Goal: Information Seeking & Learning: Learn about a topic

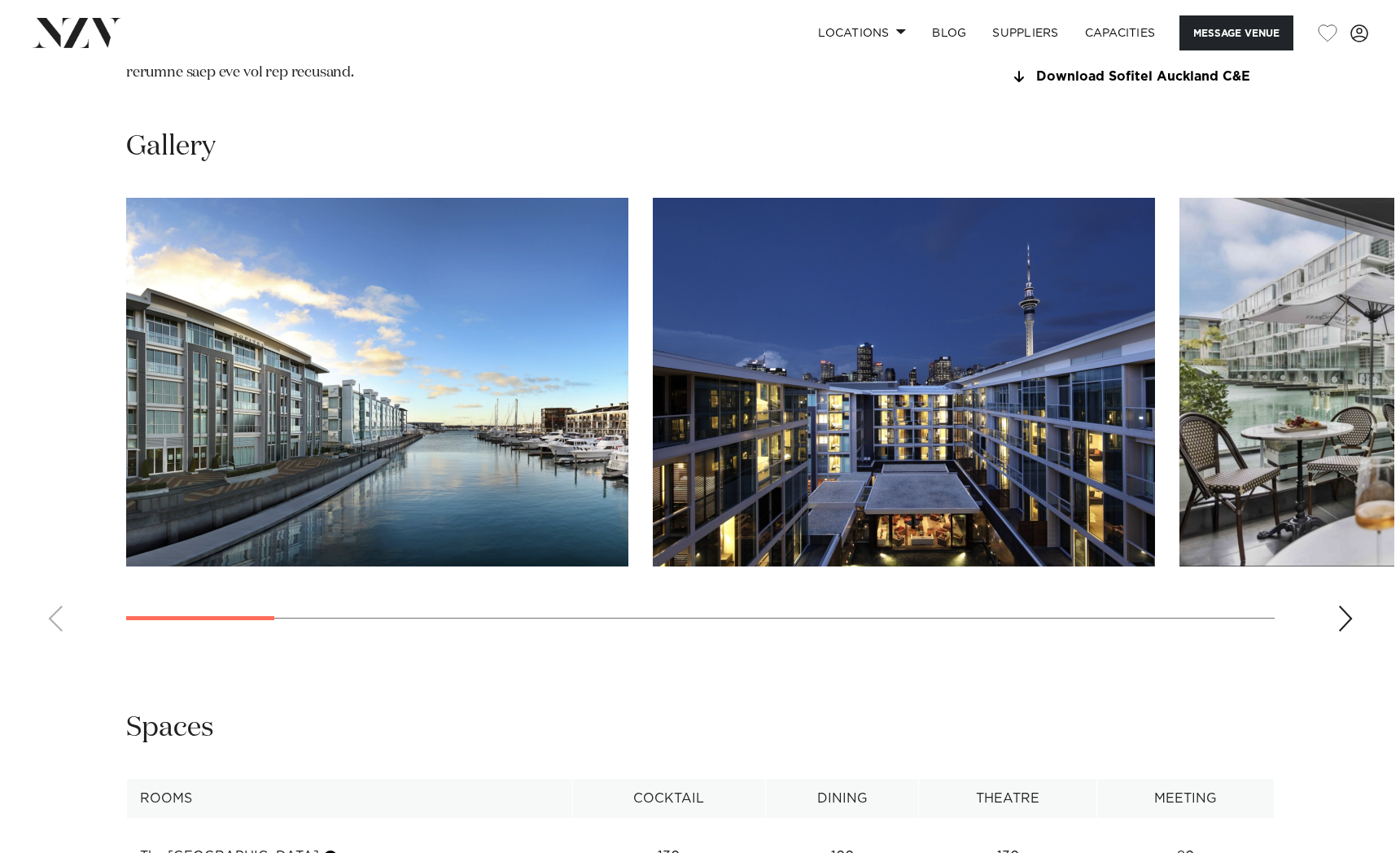
scroll to position [1569, 0]
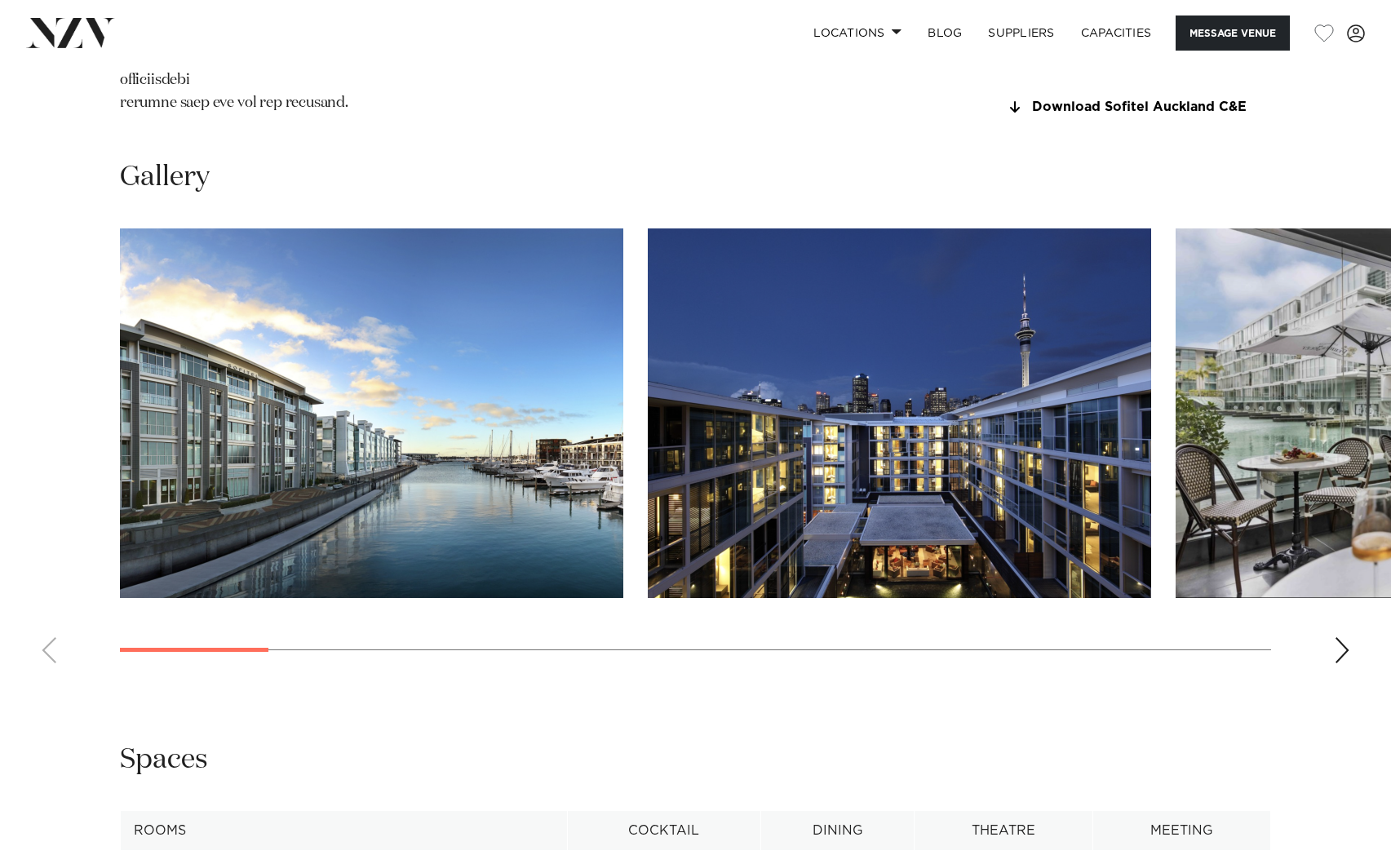
click at [384, 508] on img "1 / 17" at bounding box center [371, 413] width 503 height 370
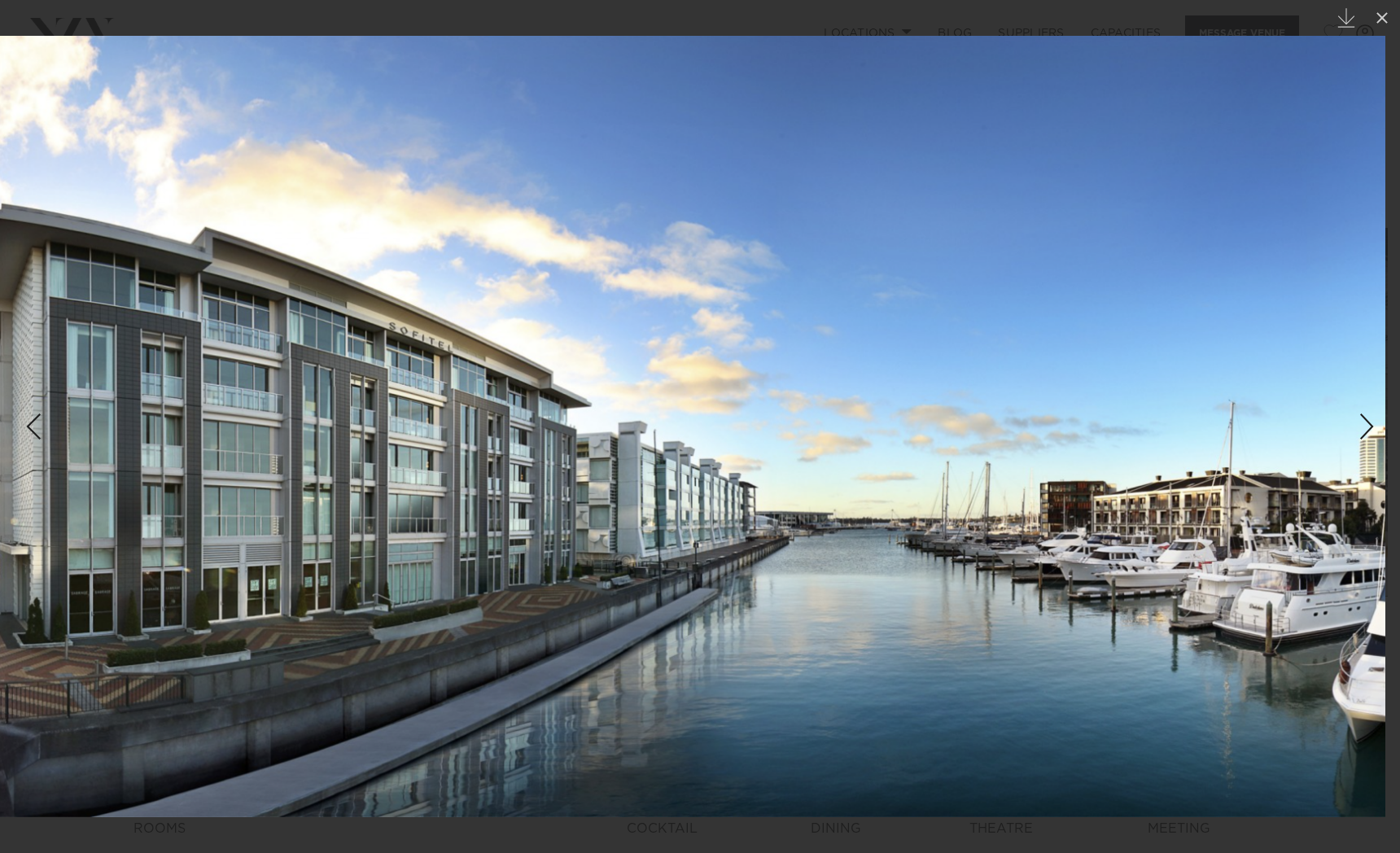
drag, startPoint x: 807, startPoint y: 621, endPoint x: 788, endPoint y: 661, distance: 44.3
click at [788, 661] on img at bounding box center [693, 426] width 1386 height 781
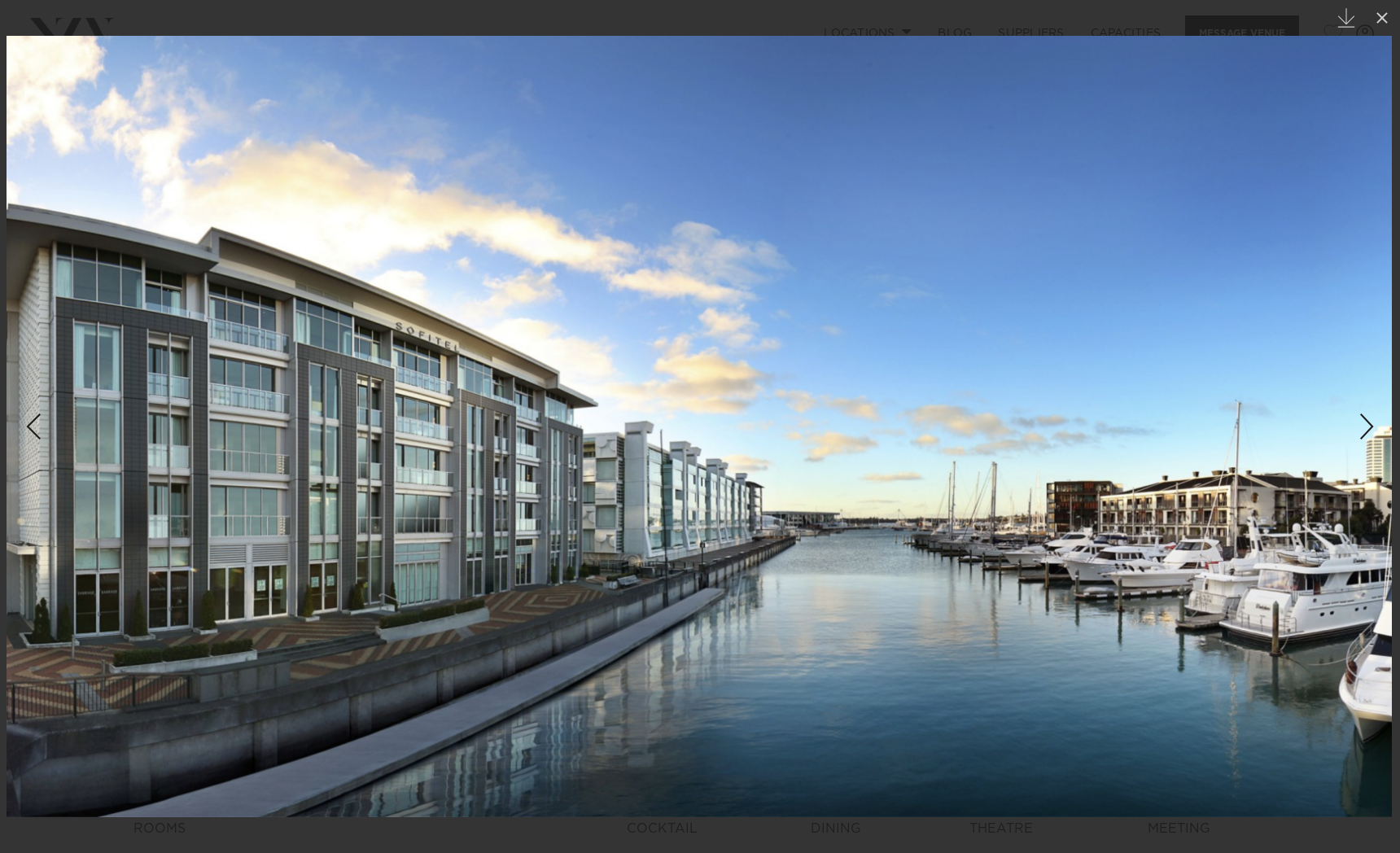
click at [1366, 427] on div "Next slide" at bounding box center [1367, 426] width 22 height 31
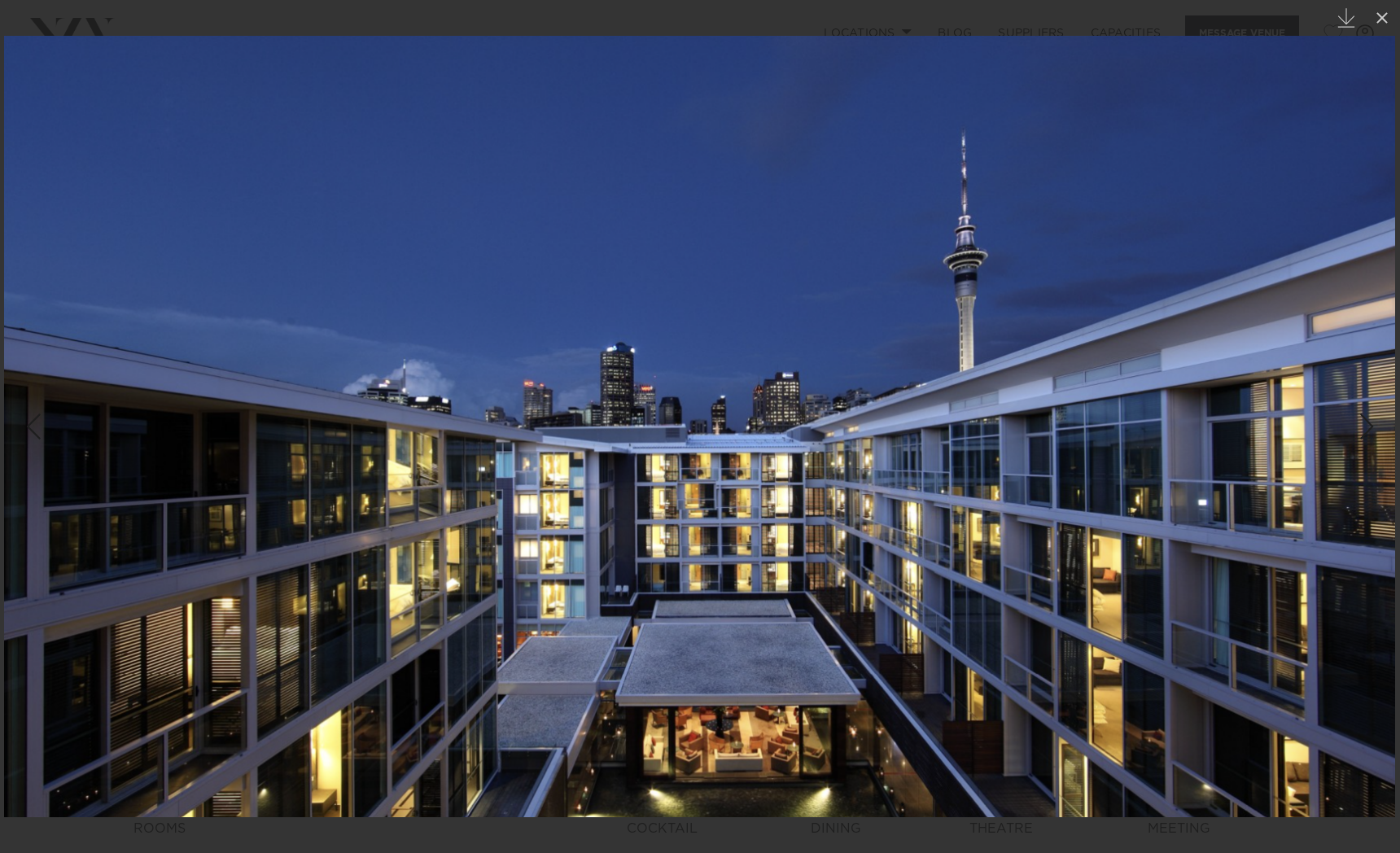
click at [1366, 427] on div "Next slide" at bounding box center [1367, 426] width 22 height 31
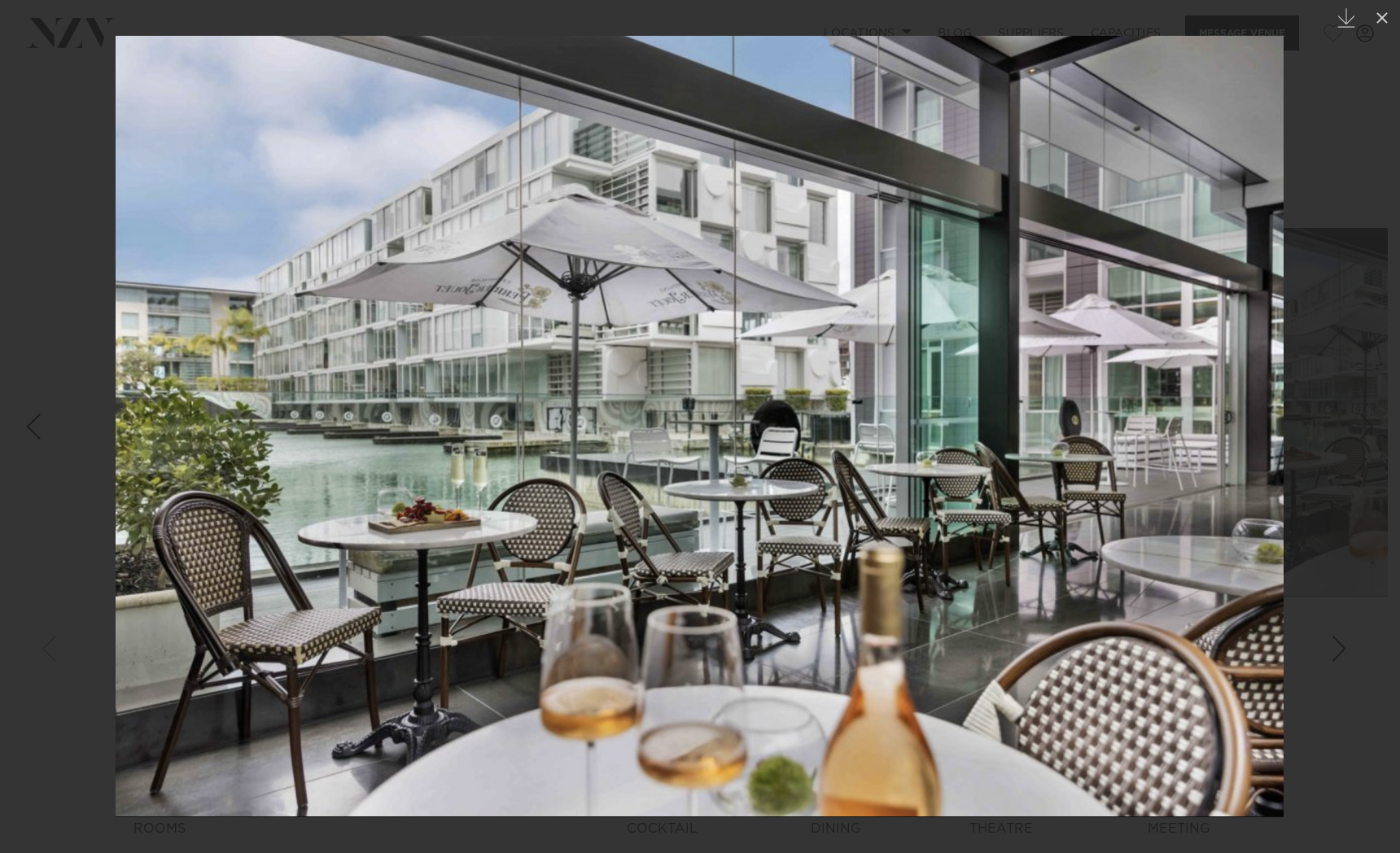
click at [1367, 434] on div "Next slide" at bounding box center [1367, 426] width 22 height 31
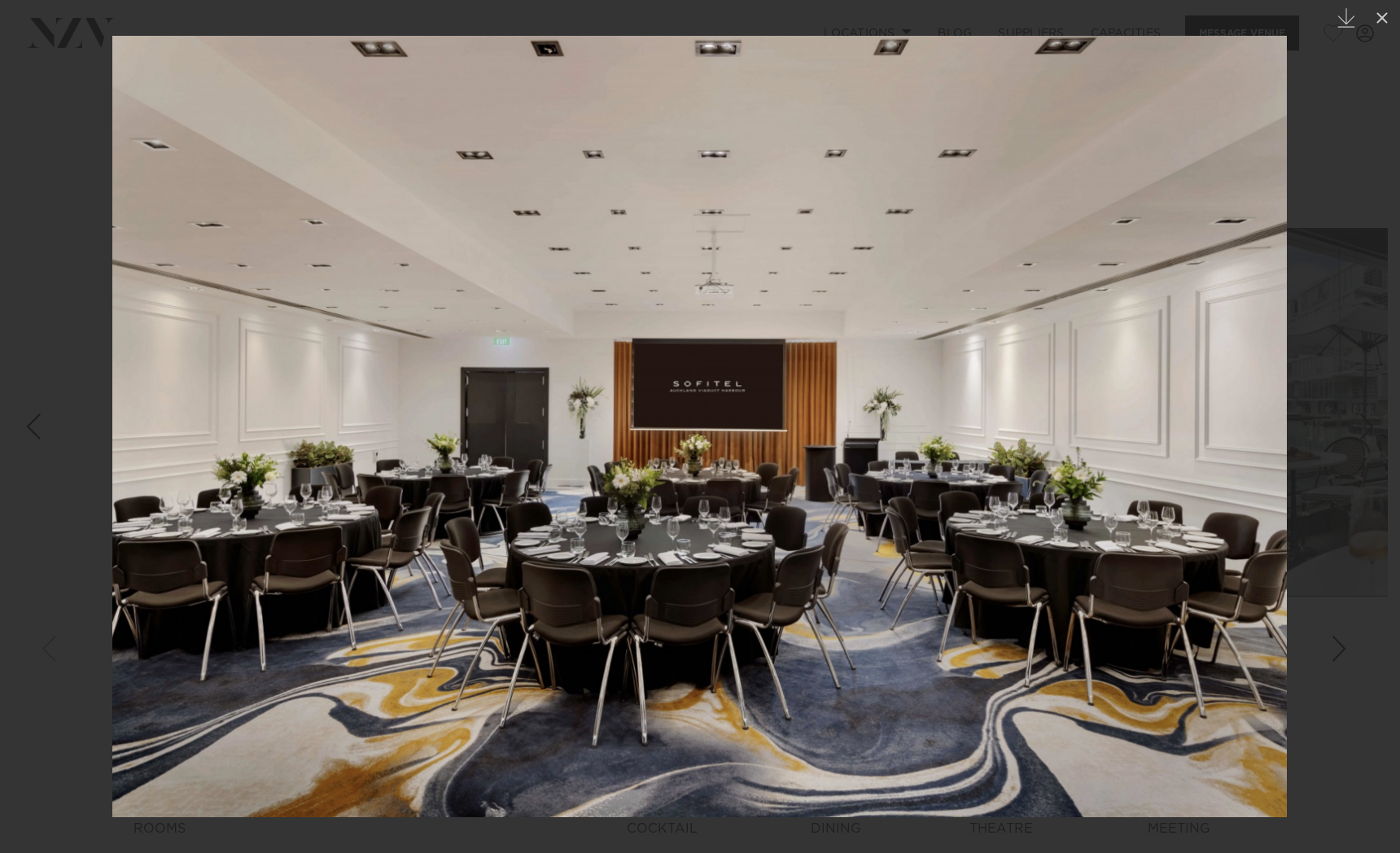
click at [1367, 434] on div "Next slide" at bounding box center [1367, 426] width 22 height 31
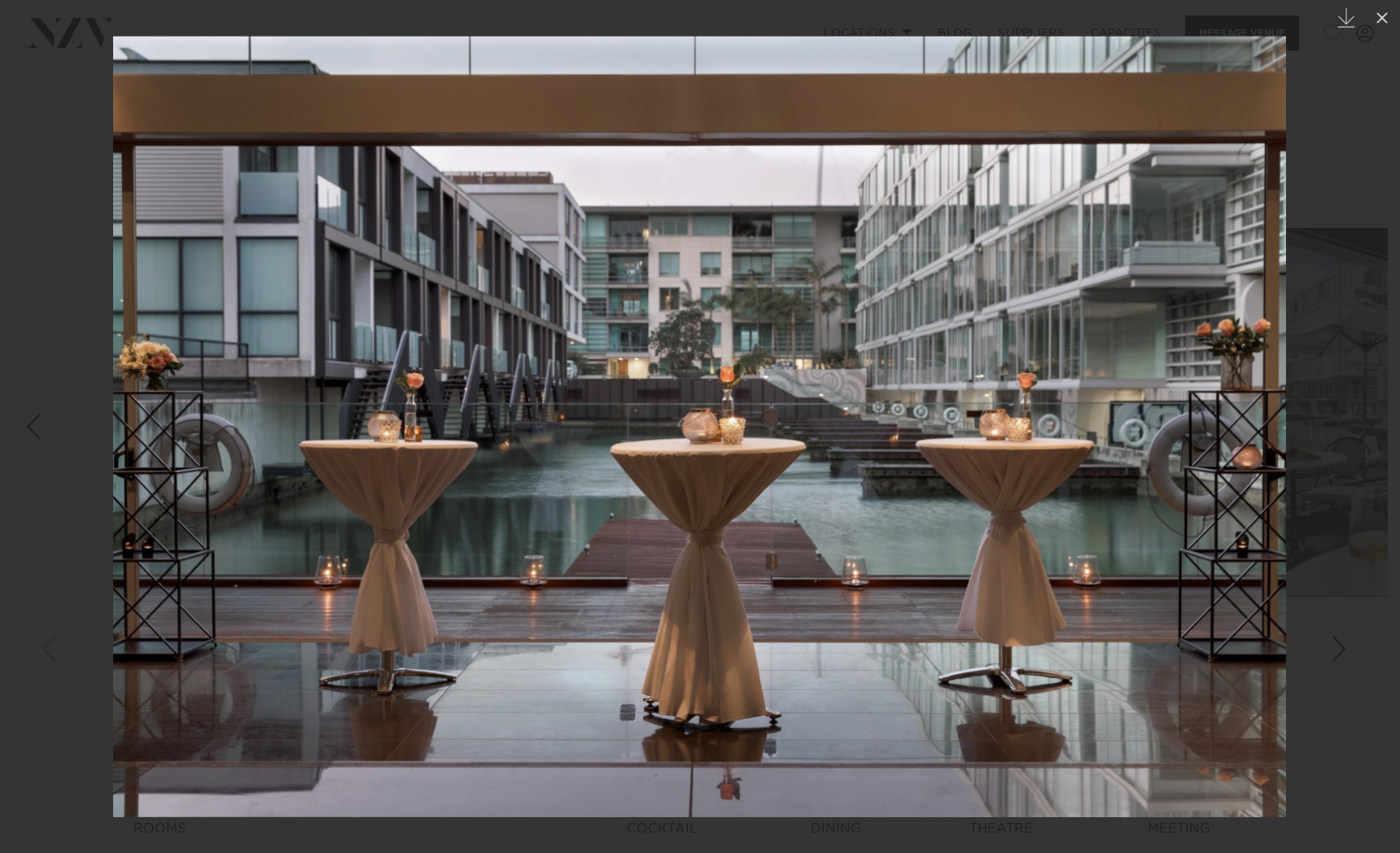
click at [1367, 434] on div "Next slide" at bounding box center [1367, 426] width 22 height 31
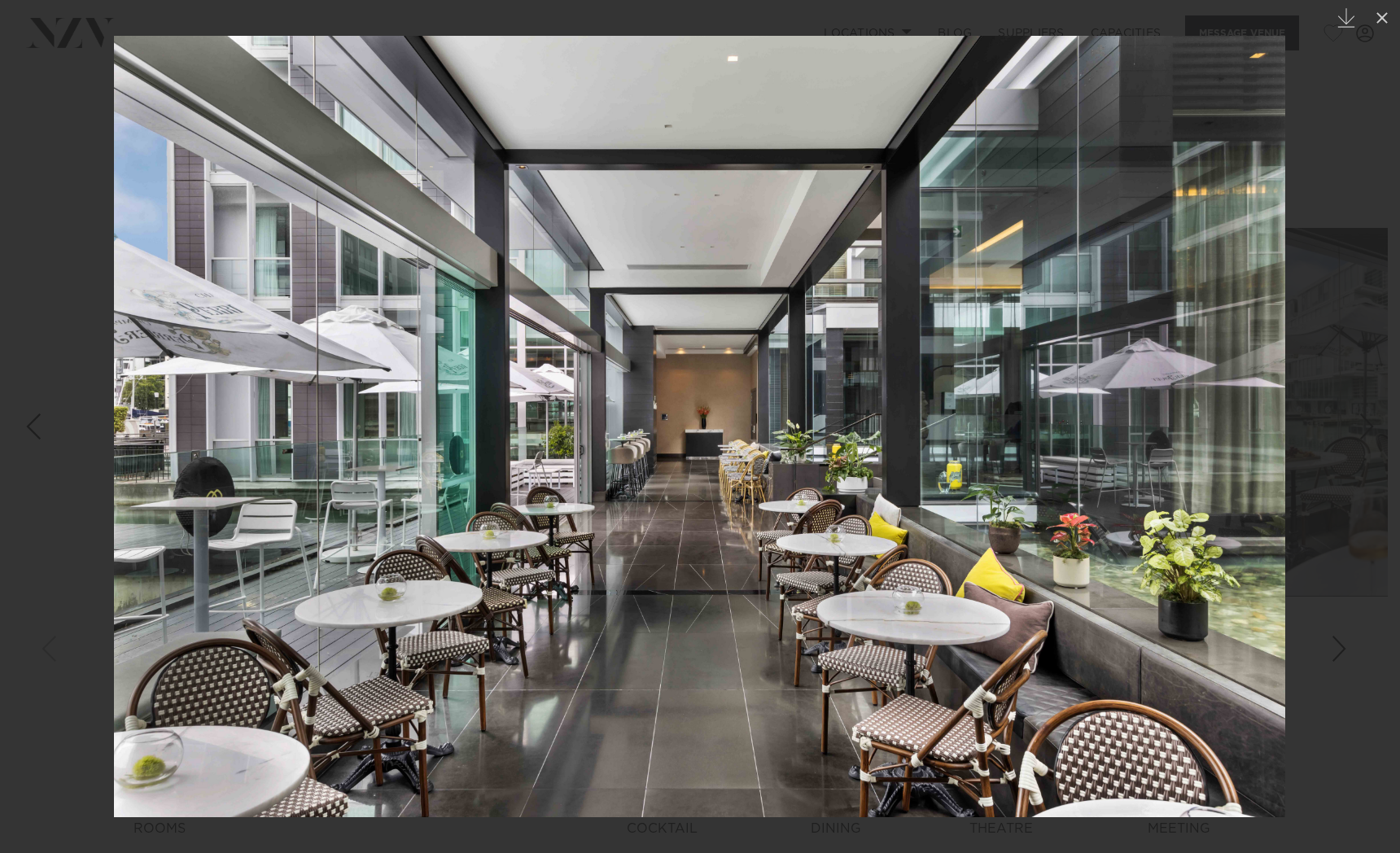
click at [1367, 434] on div "Next slide" at bounding box center [1367, 426] width 22 height 31
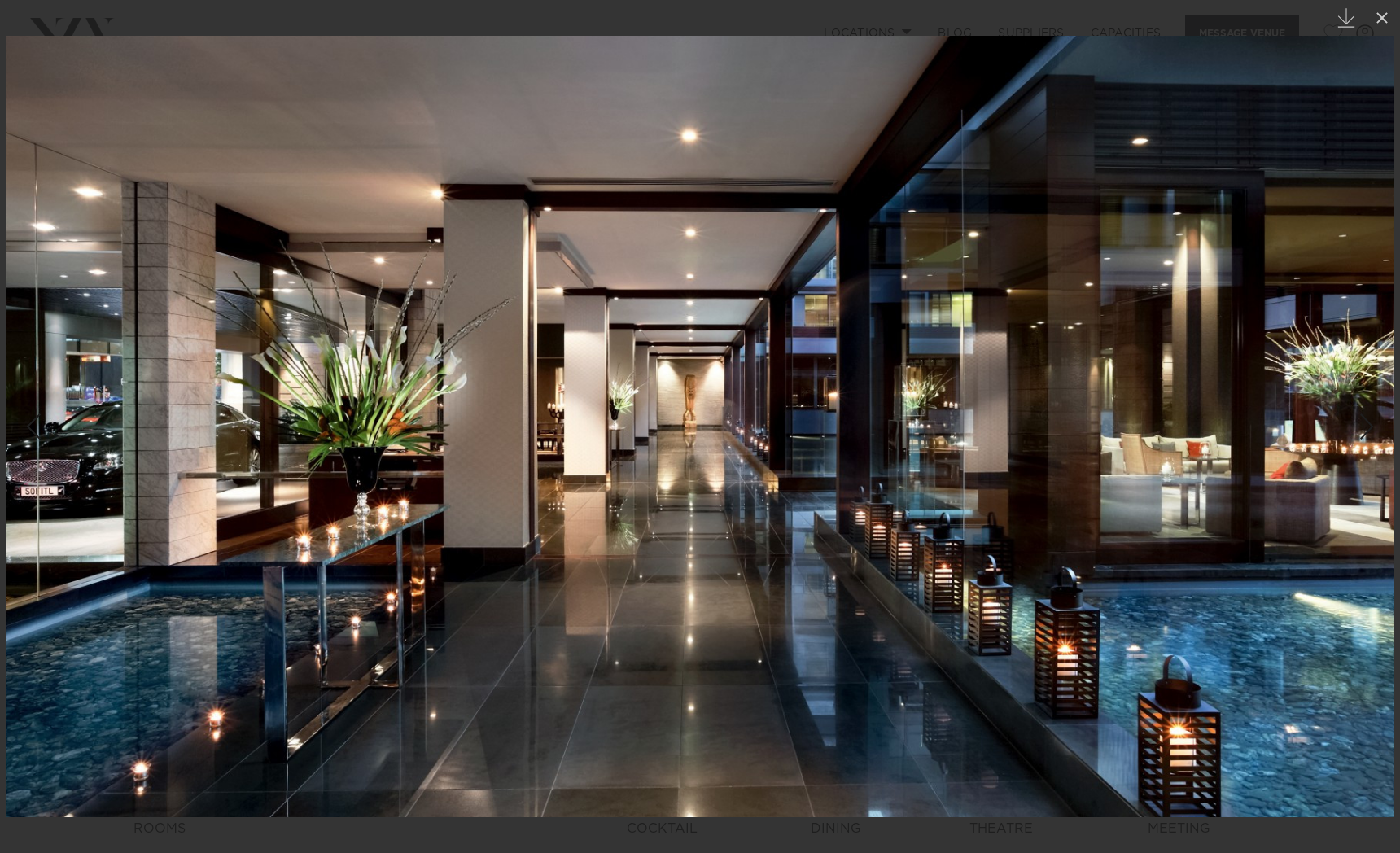
click at [1367, 434] on div "Next slide" at bounding box center [1367, 426] width 22 height 31
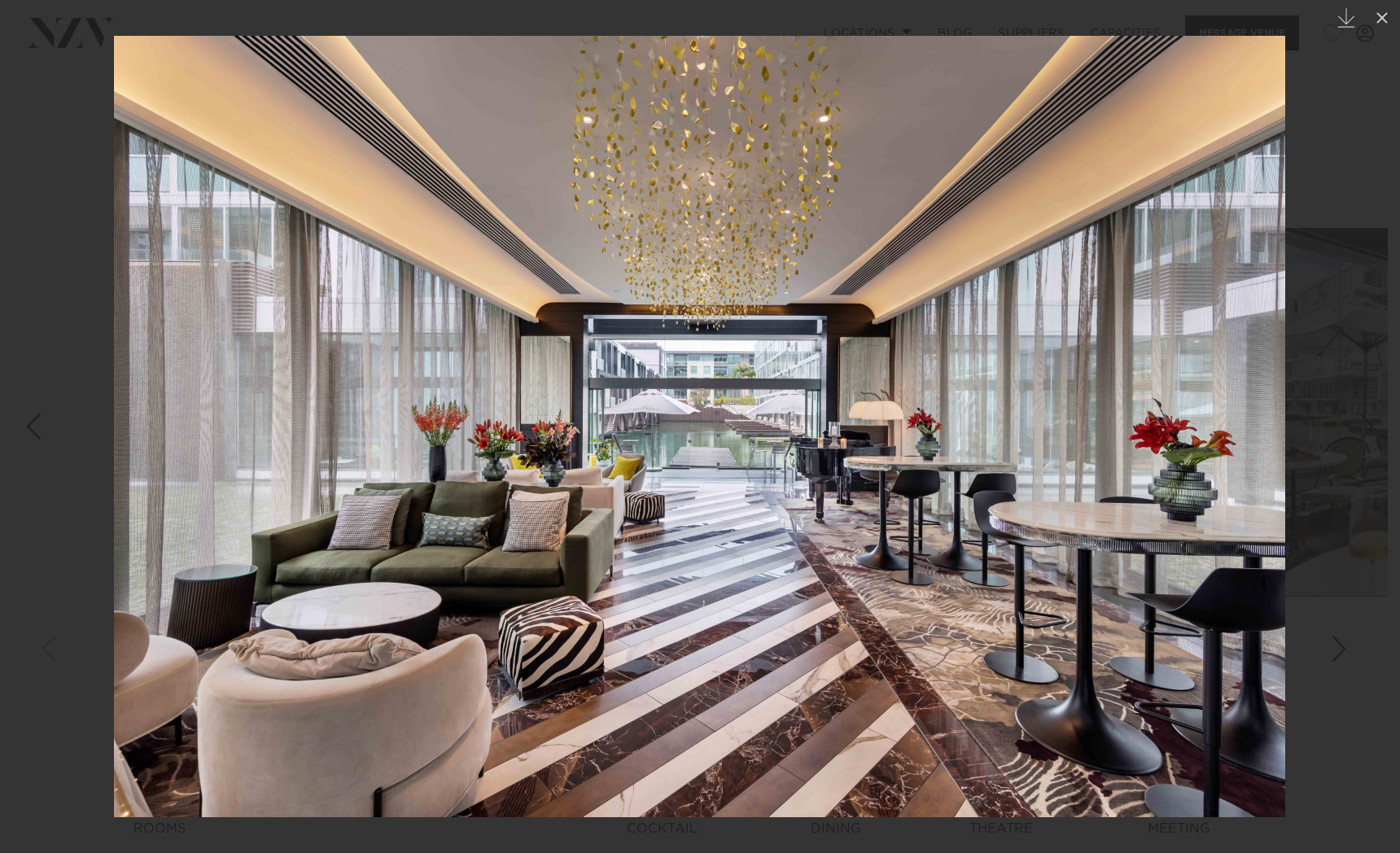
click at [1367, 434] on div "Next slide" at bounding box center [1367, 426] width 22 height 31
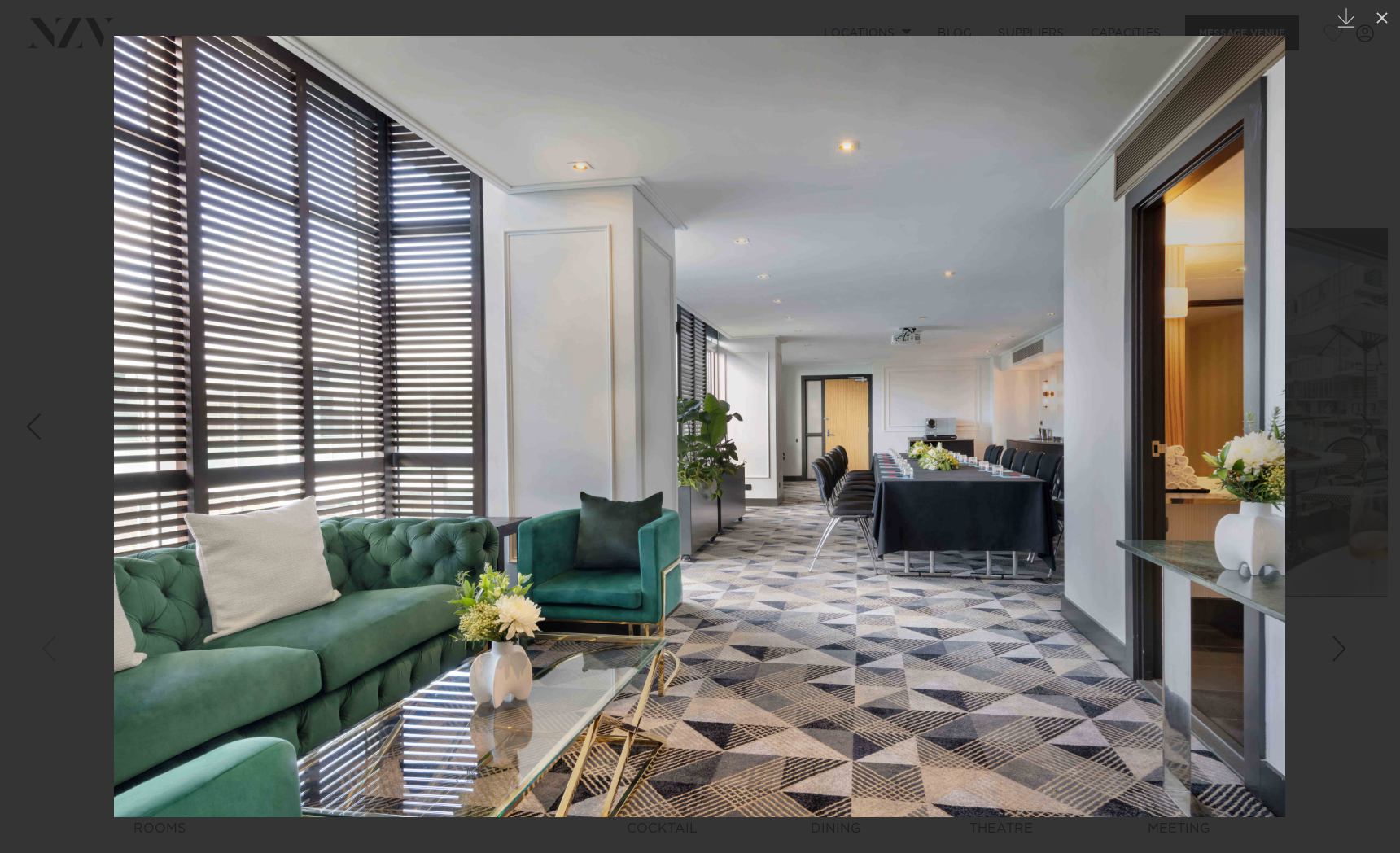
click at [1367, 434] on div "Next slide" at bounding box center [1367, 426] width 22 height 31
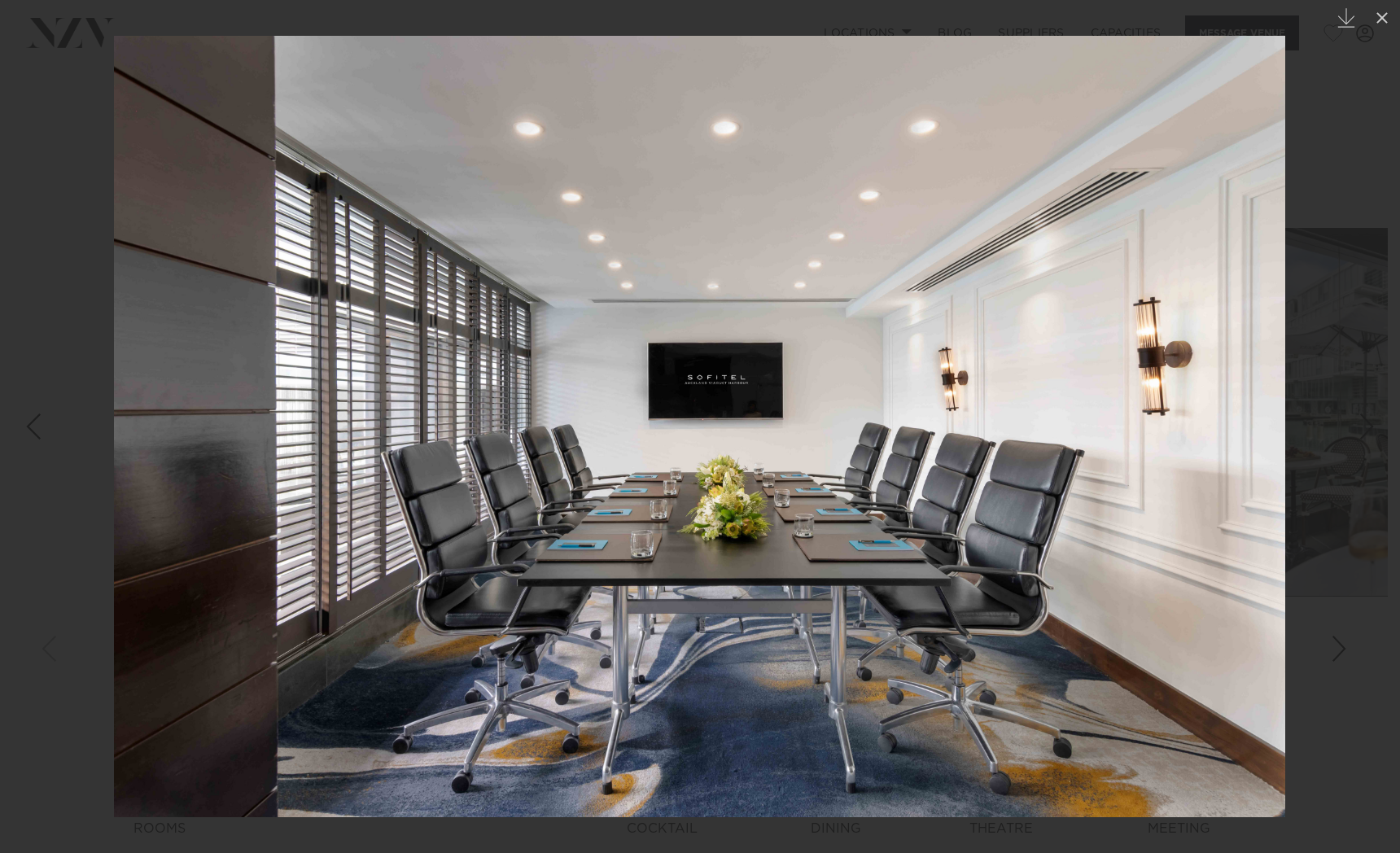
click at [1367, 434] on div "Next slide" at bounding box center [1367, 426] width 22 height 31
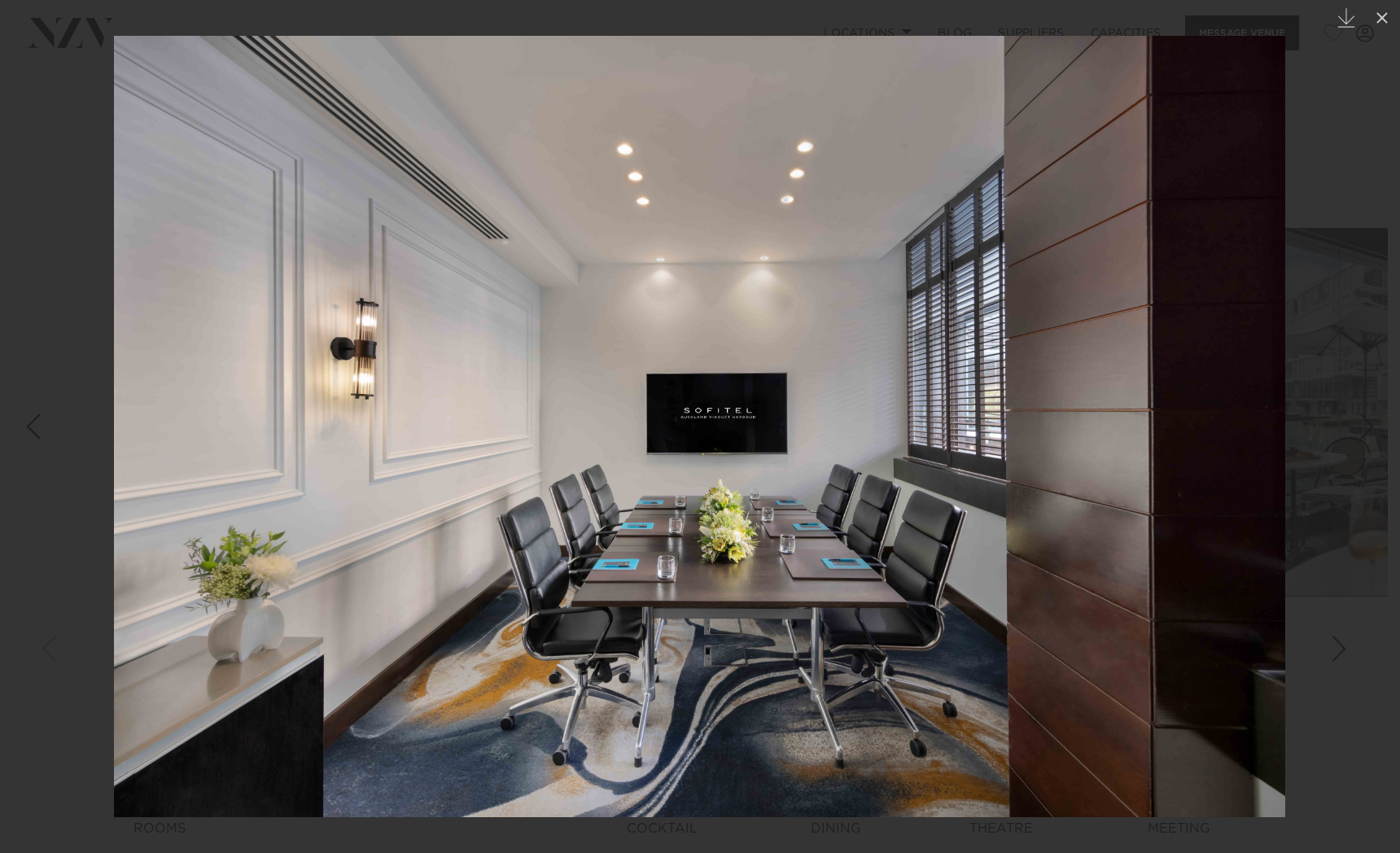
click at [1367, 434] on div "Next slide" at bounding box center [1367, 426] width 22 height 31
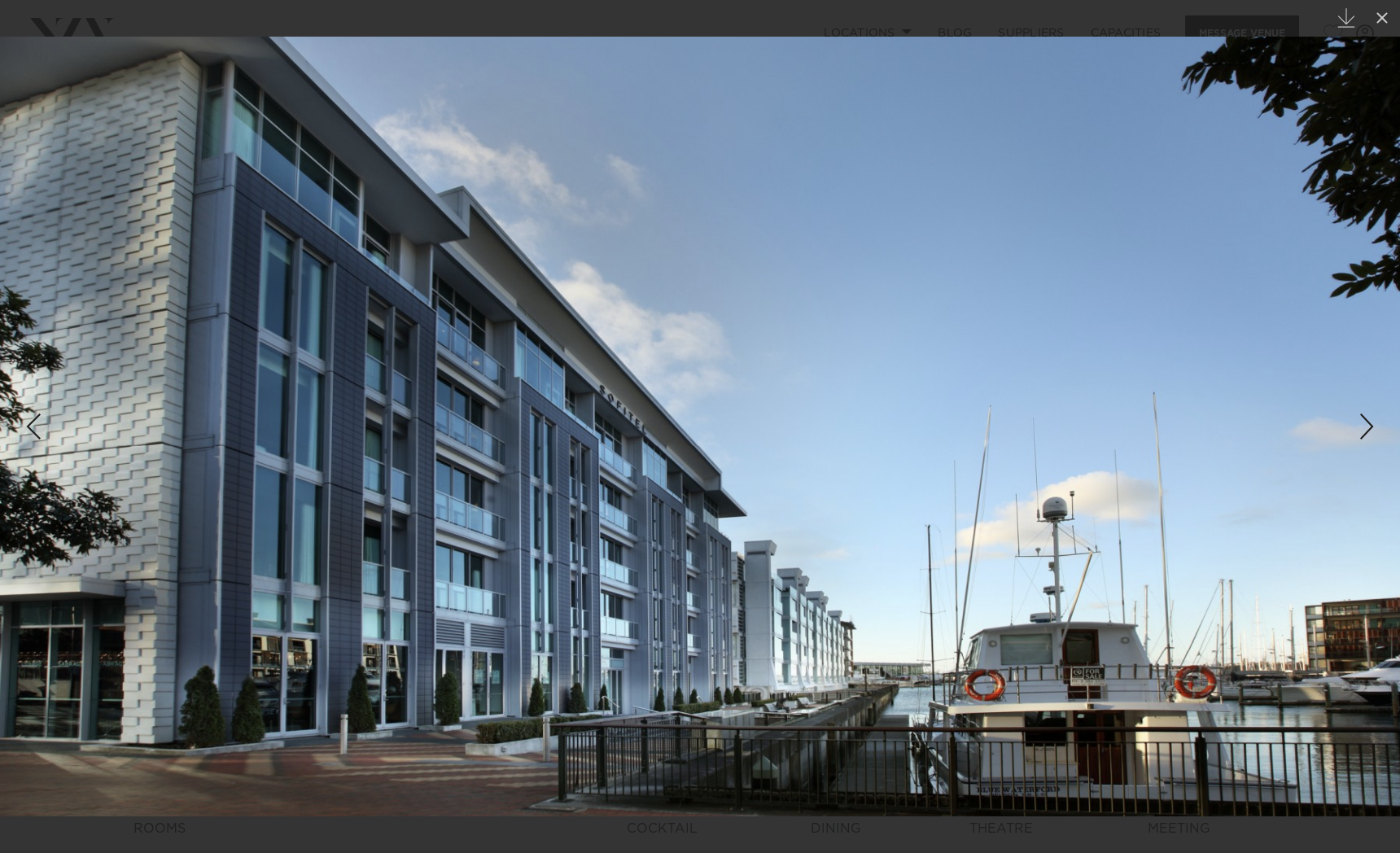
click at [1369, 427] on div "Next slide" at bounding box center [1367, 426] width 22 height 31
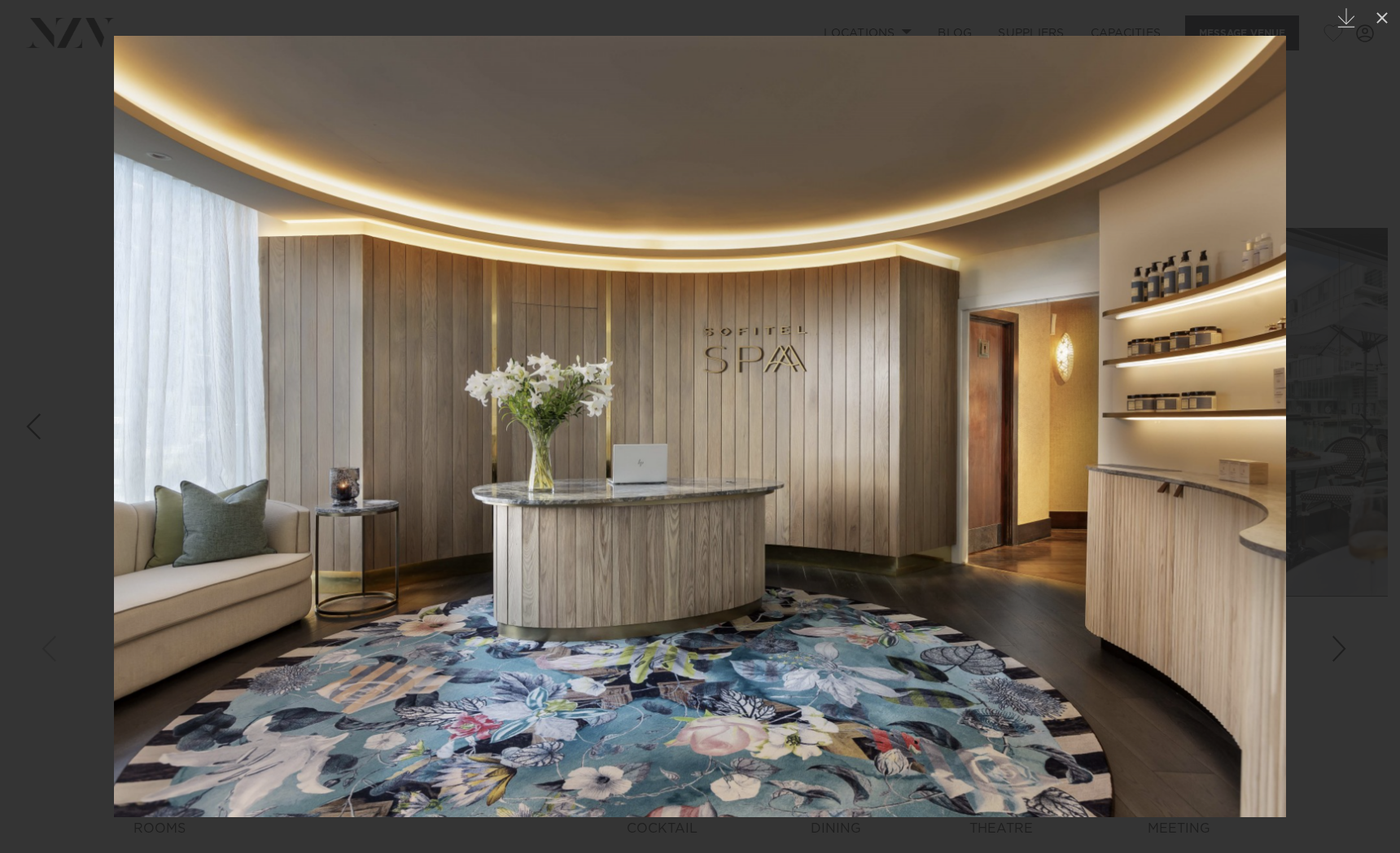
click at [1369, 427] on div "Next slide" at bounding box center [1367, 426] width 22 height 31
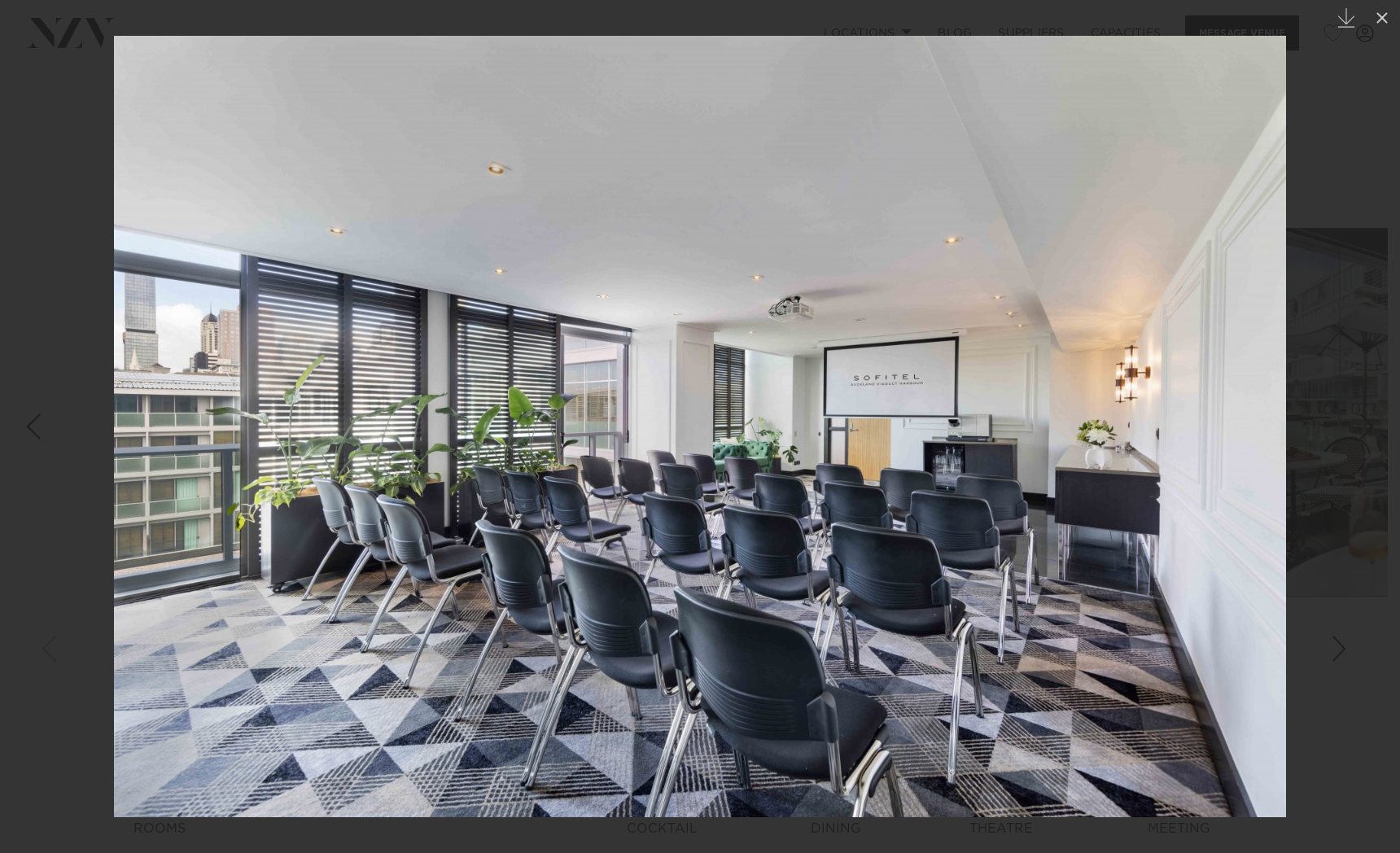
click at [1369, 427] on div "Next slide" at bounding box center [1367, 426] width 22 height 31
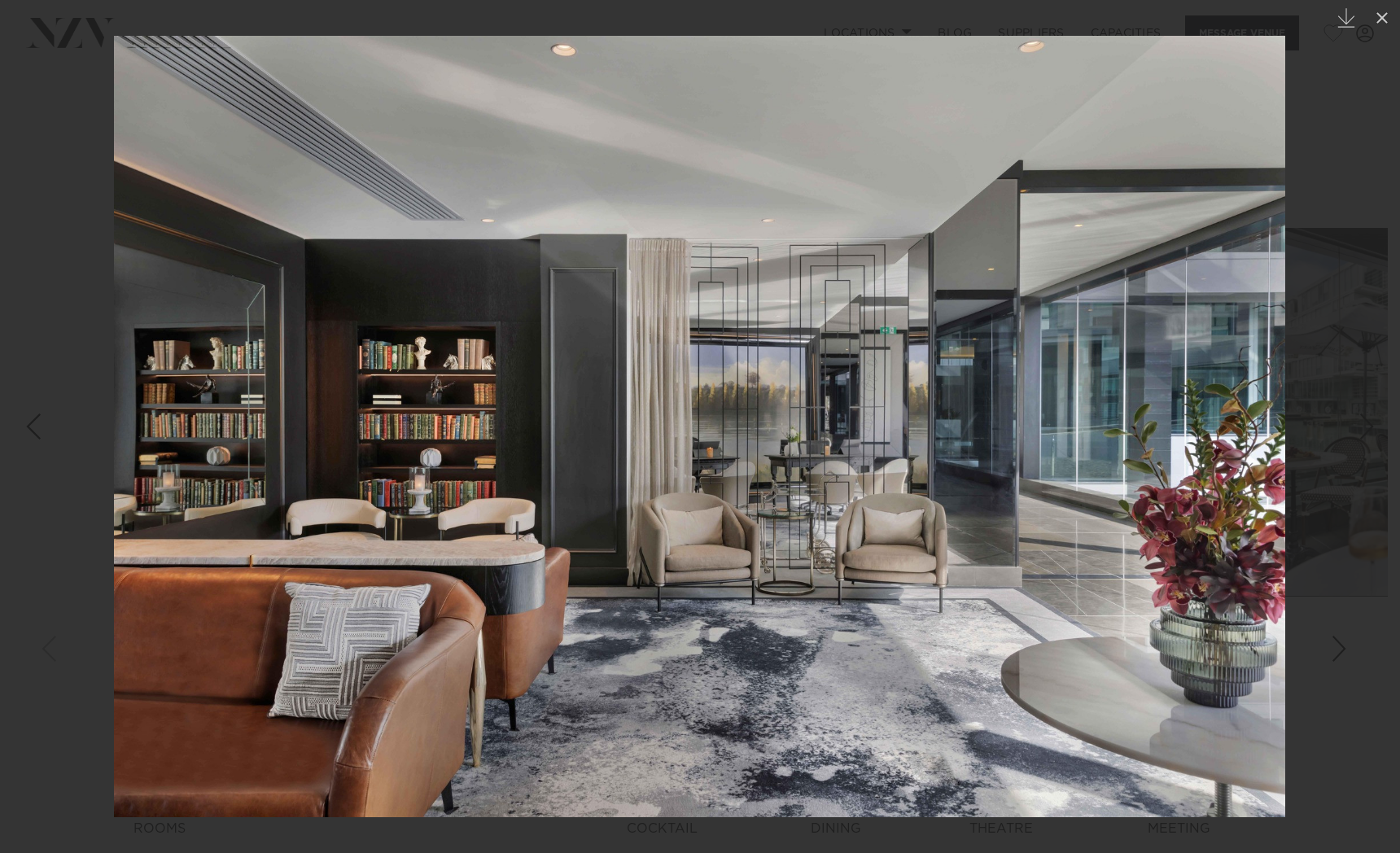
click at [1369, 427] on div "Next slide" at bounding box center [1367, 426] width 22 height 31
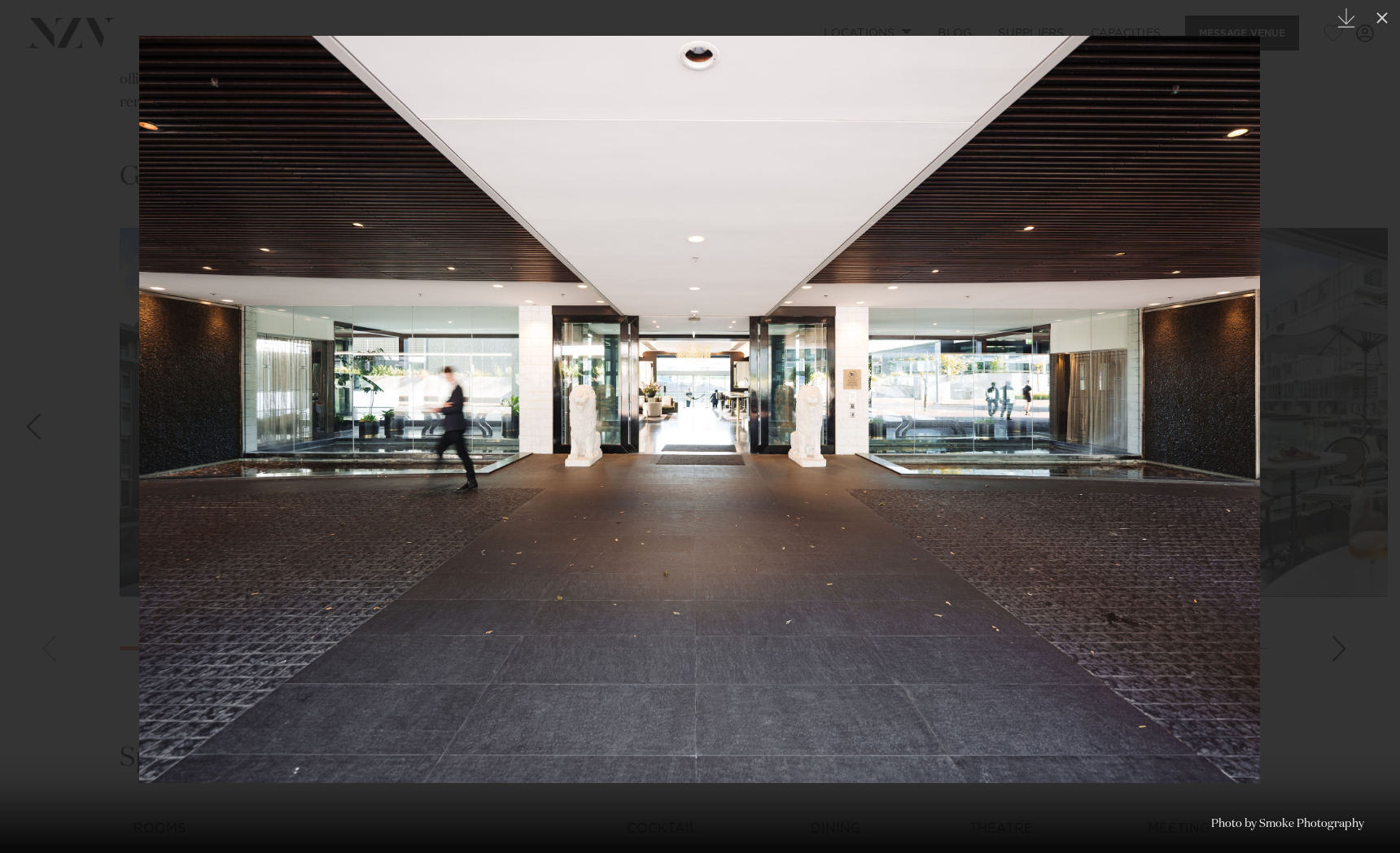
click at [1369, 427] on div "Next slide" at bounding box center [1367, 426] width 22 height 31
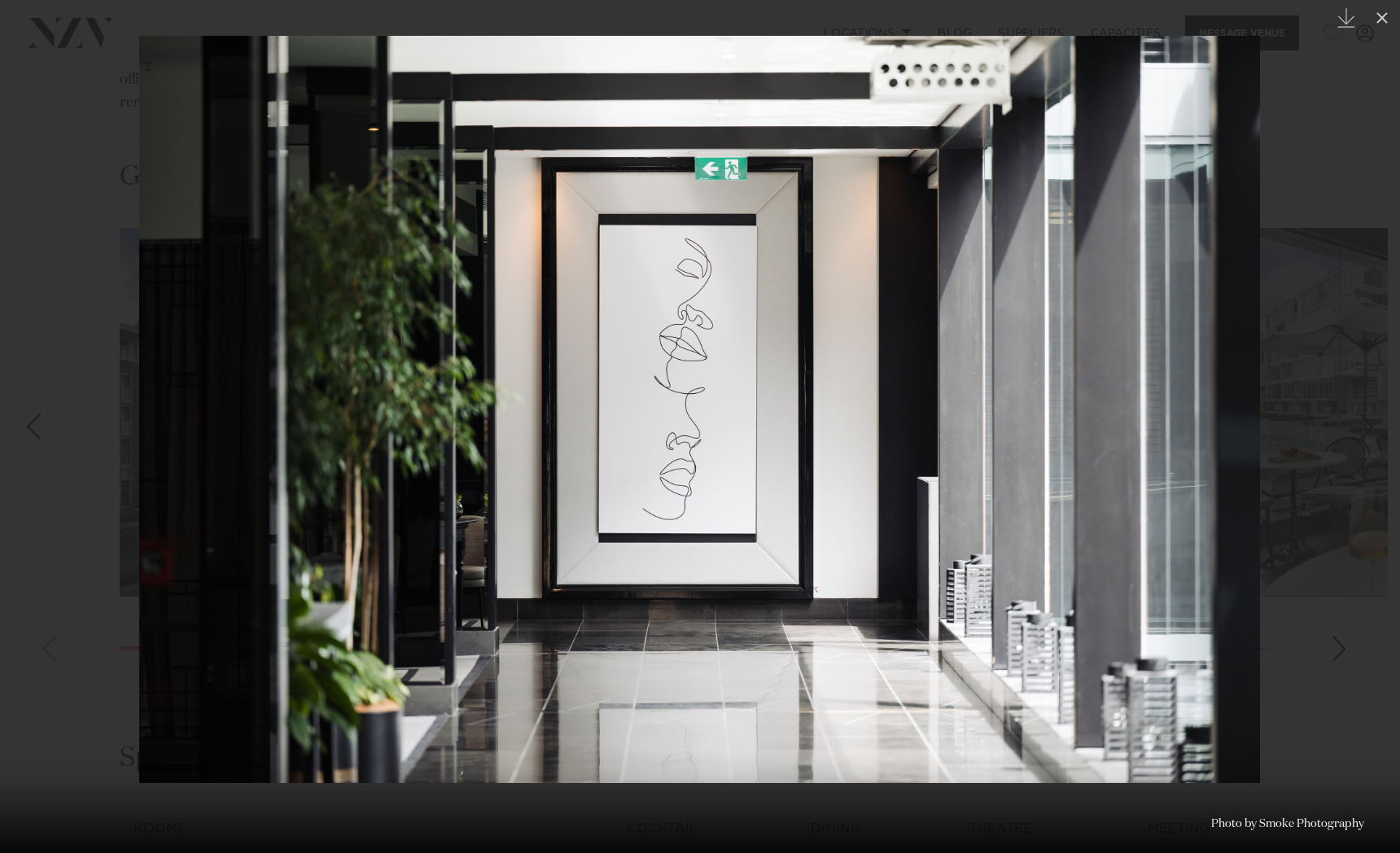
click at [1369, 427] on div "Next slide" at bounding box center [1367, 426] width 22 height 31
